Goal: Information Seeking & Learning: Learn about a topic

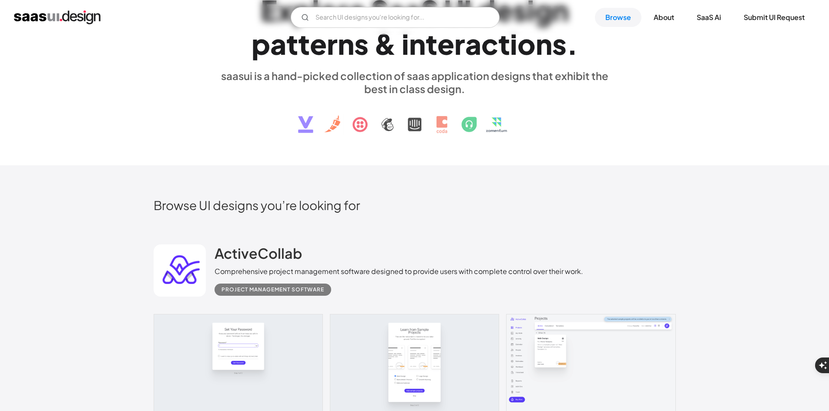
scroll to position [37, 0]
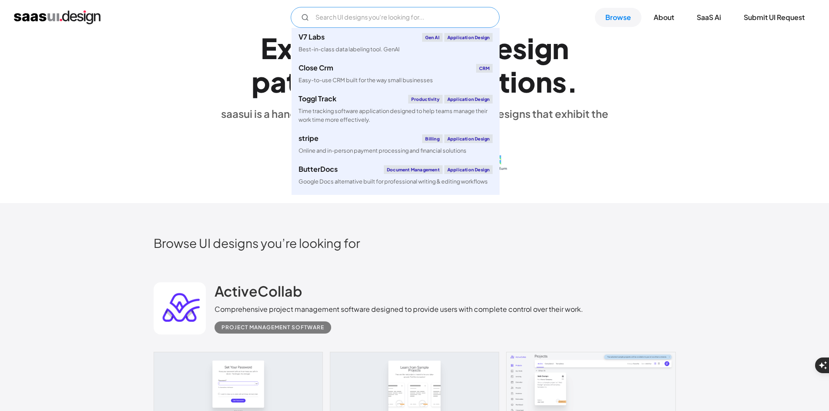
click at [355, 19] on input "Email Form" at bounding box center [395, 17] width 209 height 21
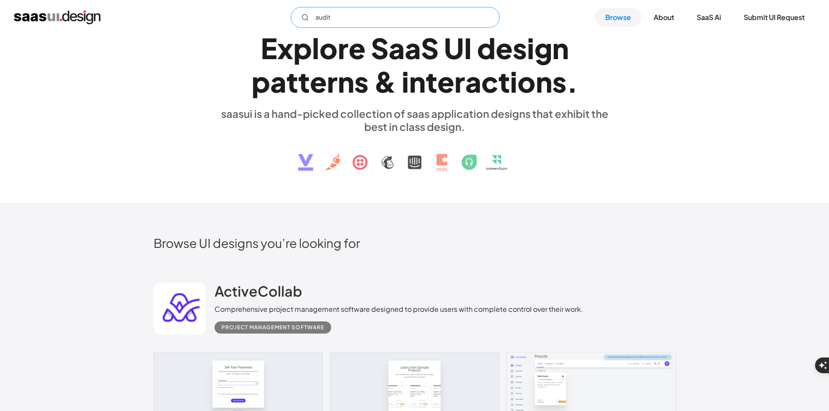
click at [447, 24] on input "audit" at bounding box center [395, 17] width 209 height 21
type input "audit"
click at [626, 17] on link "Browse" at bounding box center [618, 17] width 47 height 19
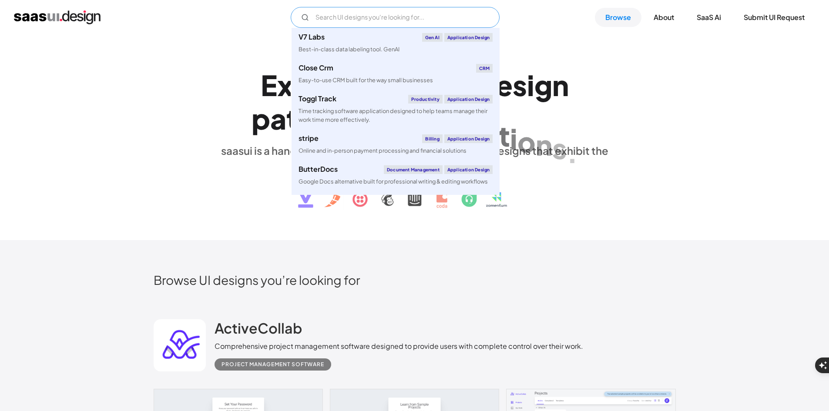
click at [384, 25] on input "Email Form" at bounding box center [395, 17] width 209 height 21
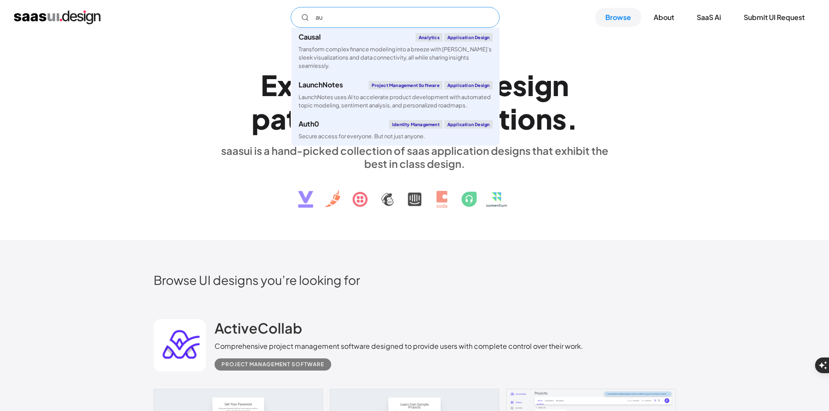
type input "a"
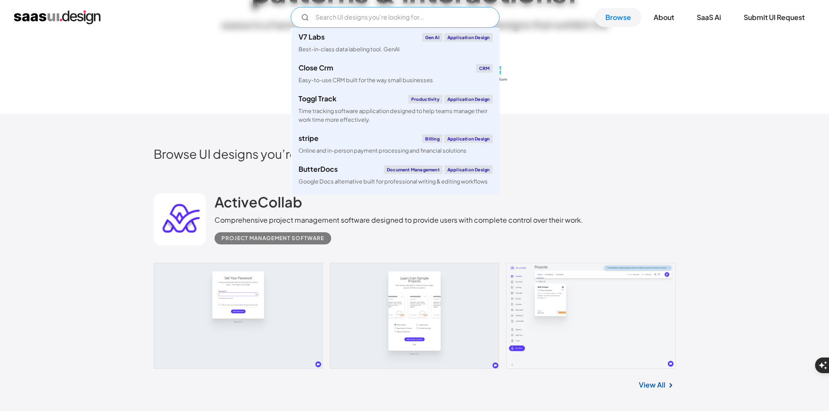
scroll to position [185, 0]
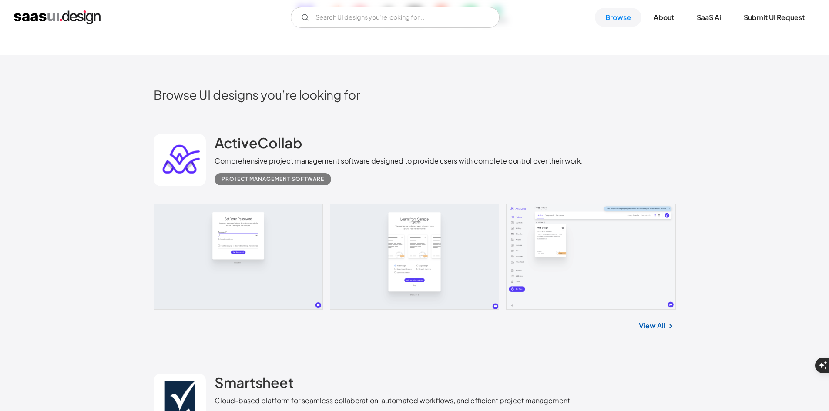
drag, startPoint x: 650, startPoint y: 202, endPoint x: 536, endPoint y: 155, distance: 122.7
click at [536, 155] on div "ActiveCollab Comprehensive project management software designed to provide user…" at bounding box center [399, 159] width 369 height 51
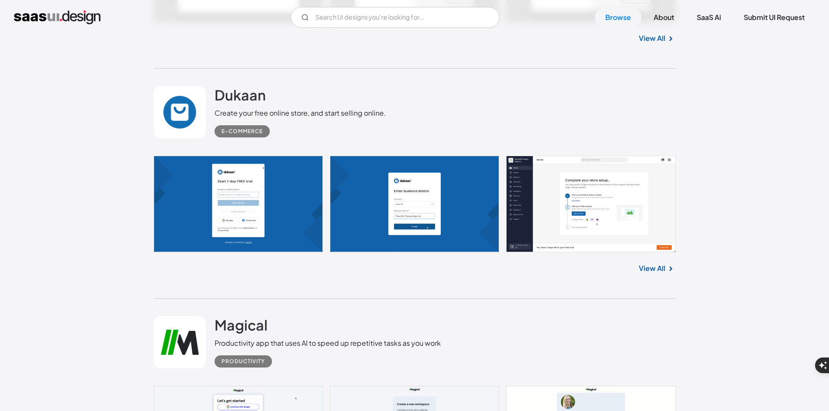
scroll to position [4231, 0]
click at [273, 201] on link at bounding box center [415, 204] width 522 height 97
click at [303, 198] on link at bounding box center [415, 204] width 522 height 97
click at [648, 265] on link "View All" at bounding box center [652, 269] width 27 height 10
click at [268, 185] on link at bounding box center [415, 204] width 522 height 97
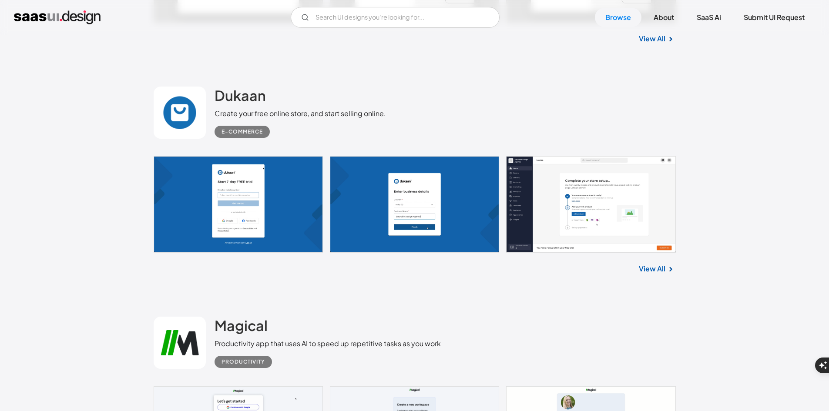
click at [268, 185] on link at bounding box center [415, 204] width 522 height 97
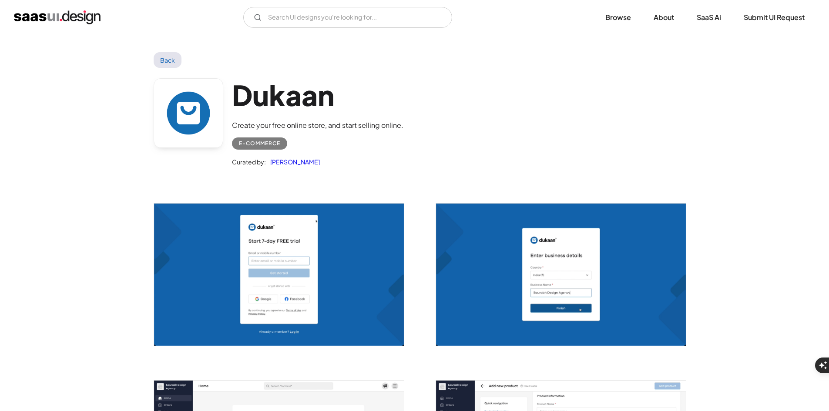
click at [286, 239] on img "open lightbox" at bounding box center [279, 275] width 250 height 142
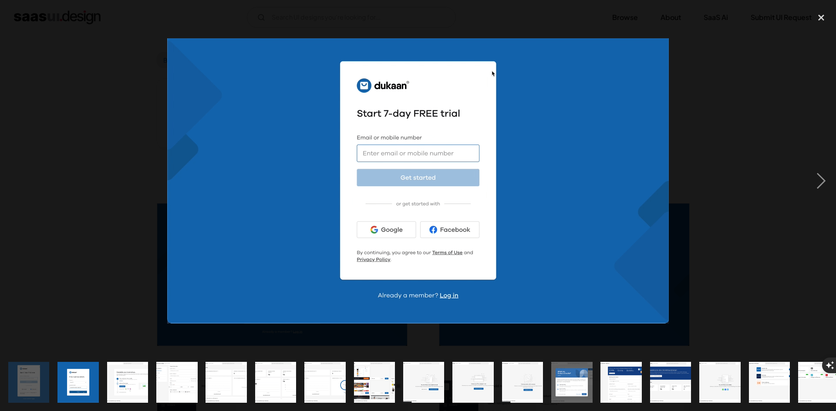
click at [286, 239] on img at bounding box center [418, 181] width 502 height 286
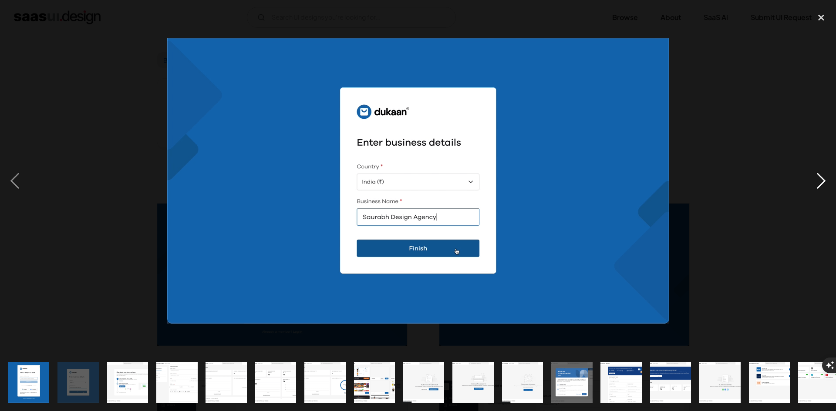
click at [825, 175] on div "next image" at bounding box center [821, 181] width 30 height 346
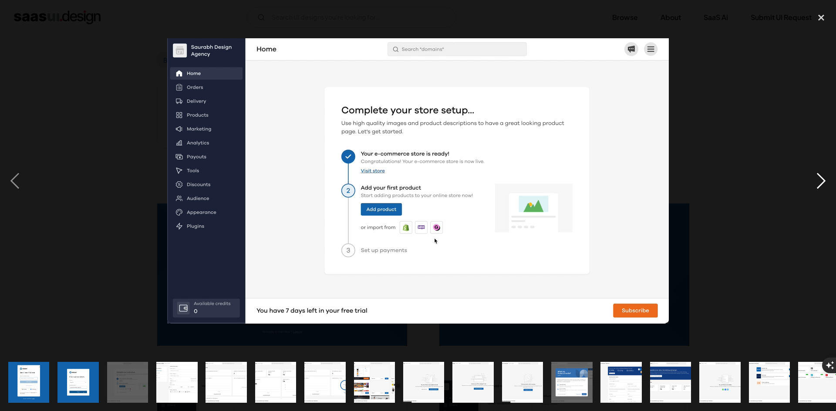
click at [825, 176] on div "next image" at bounding box center [821, 181] width 30 height 346
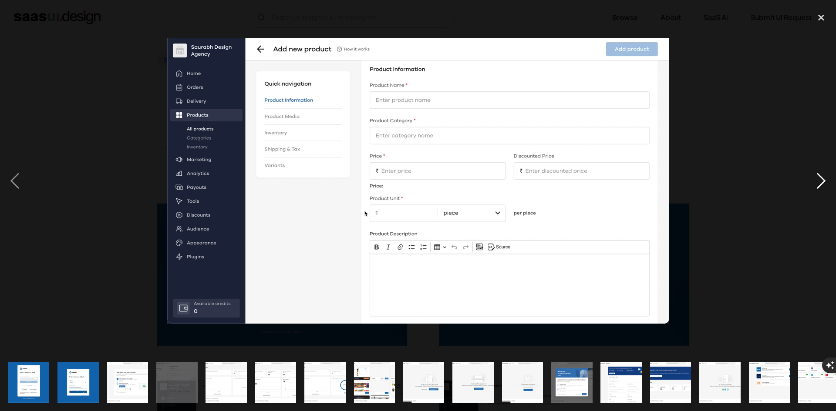
click at [825, 176] on div "next image" at bounding box center [821, 181] width 30 height 346
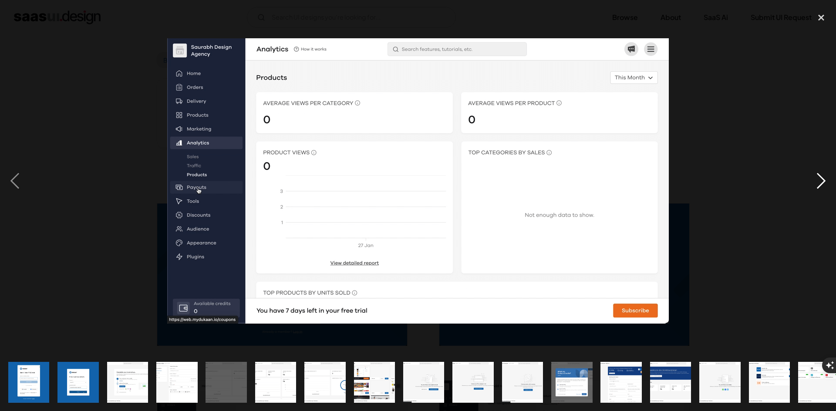
click at [825, 176] on div "next image" at bounding box center [821, 181] width 30 height 346
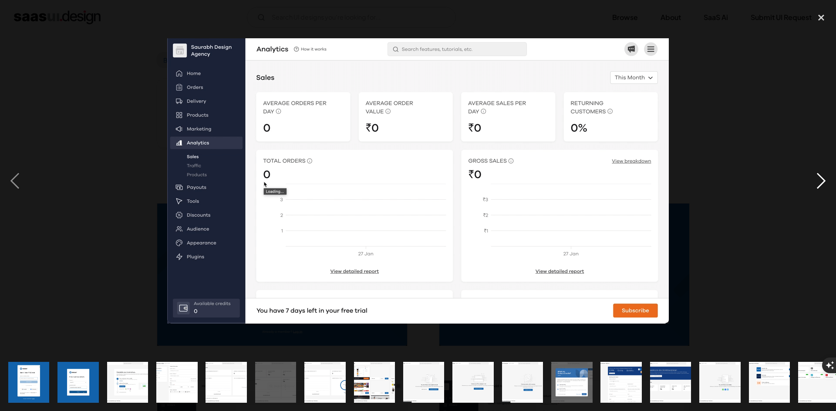
click at [825, 176] on div "next image" at bounding box center [821, 181] width 30 height 346
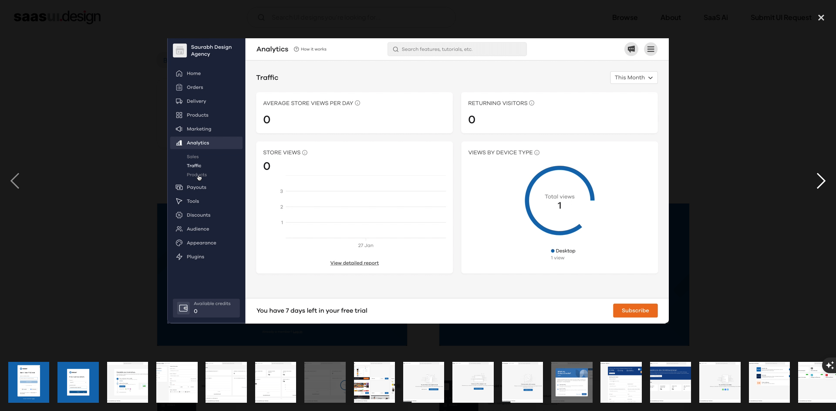
click at [825, 185] on div "next image" at bounding box center [821, 181] width 30 height 346
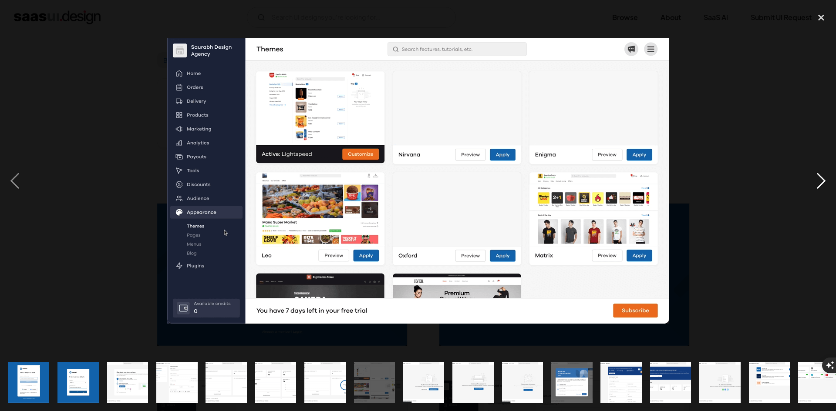
click at [825, 185] on div "next image" at bounding box center [821, 181] width 30 height 346
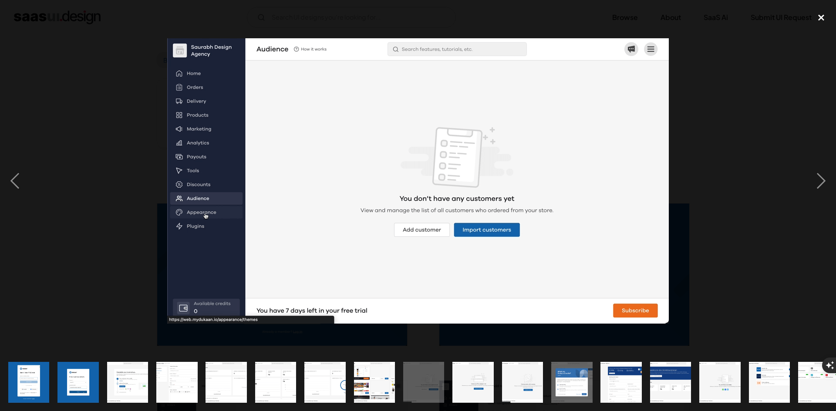
click at [821, 13] on div "close lightbox" at bounding box center [821, 17] width 30 height 19
